Goal: Transaction & Acquisition: Purchase product/service

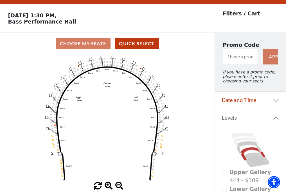
scroll to position [26, 0]
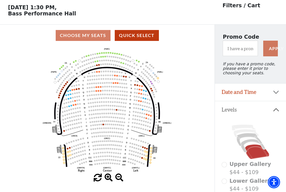
scroll to position [26, 0]
